Goal: Task Accomplishment & Management: Manage account settings

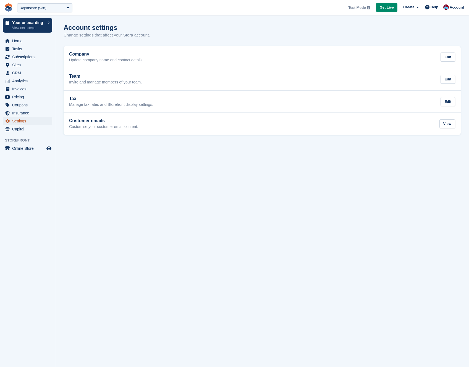
click at [15, 119] on span "Settings" at bounding box center [28, 121] width 33 height 8
click at [14, 41] on span "Home" at bounding box center [28, 41] width 33 height 8
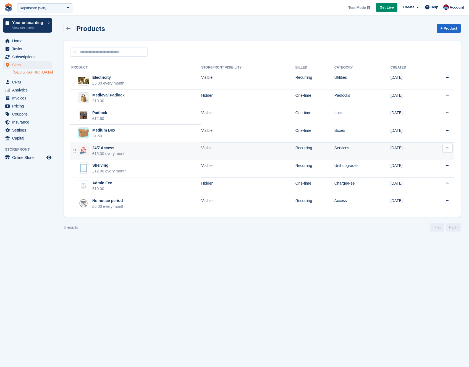
click at [104, 148] on div "24/7 Access" at bounding box center [109, 148] width 34 height 6
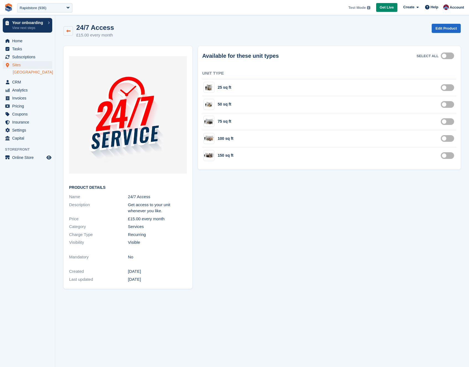
click at [69, 32] on icon at bounding box center [68, 31] width 4 height 4
